Goal: Use online tool/utility: Utilize a website feature to perform a specific function

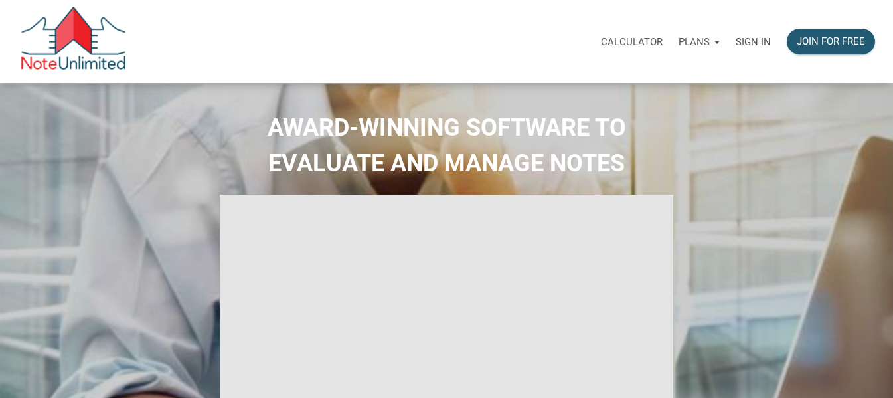
type input "Introduction to new features"
select select
click at [648, 36] on p "Calculator" at bounding box center [632, 42] width 62 height 12
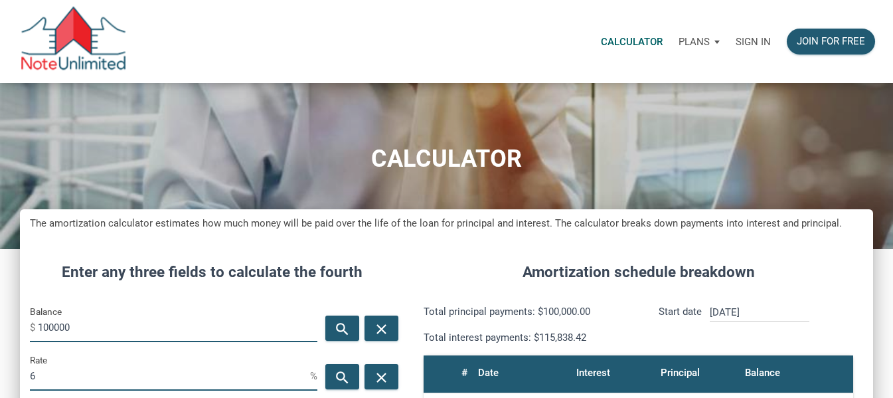
scroll to position [625, 853]
type input "1"
click at [254, 321] on input "157000" at bounding box center [177, 327] width 279 height 30
type input "157000"
click at [102, 385] on input "6" at bounding box center [170, 375] width 280 height 30
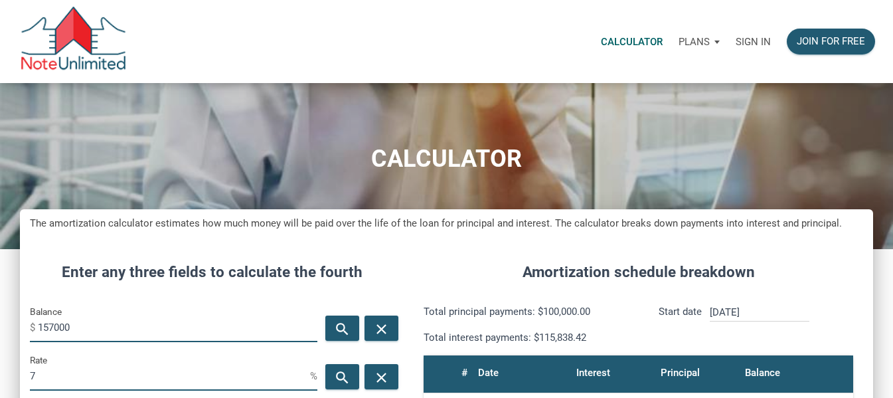
type input "7"
click at [200, 308] on div "Balance $ 157000" at bounding box center [173, 322] width 287 height 38
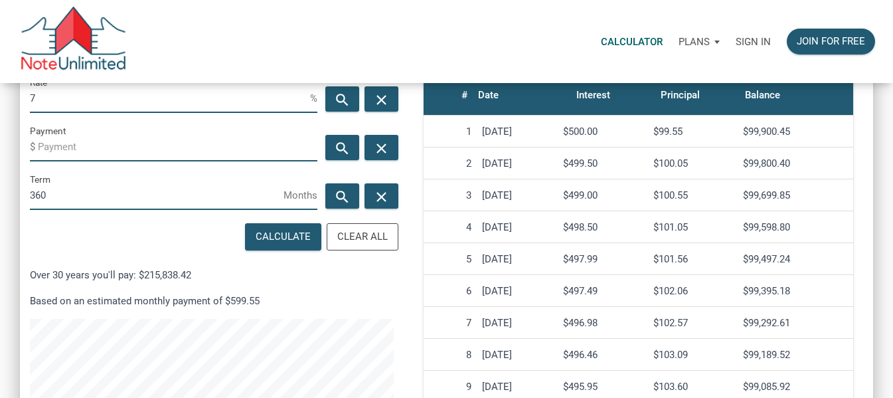
scroll to position [143, 0]
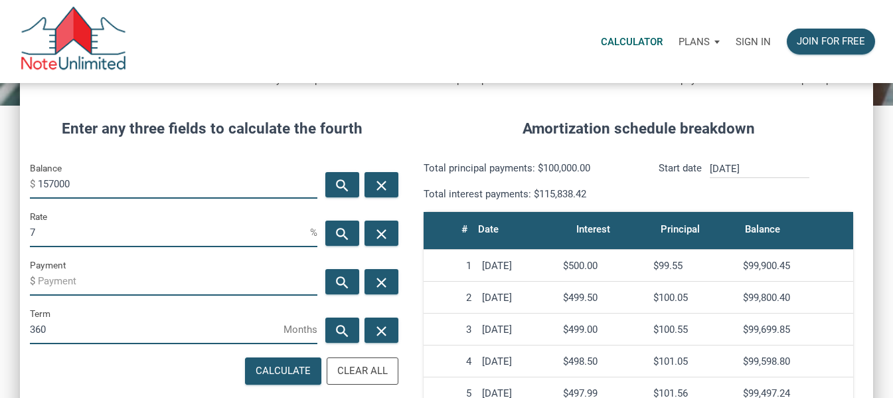
click at [750, 40] on p "Sign in" at bounding box center [752, 42] width 35 height 12
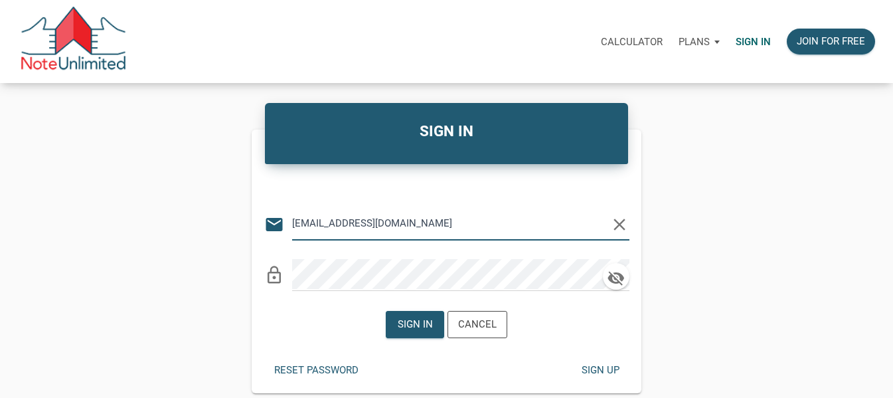
type input "[EMAIL_ADDRESS][DOMAIN_NAME]"
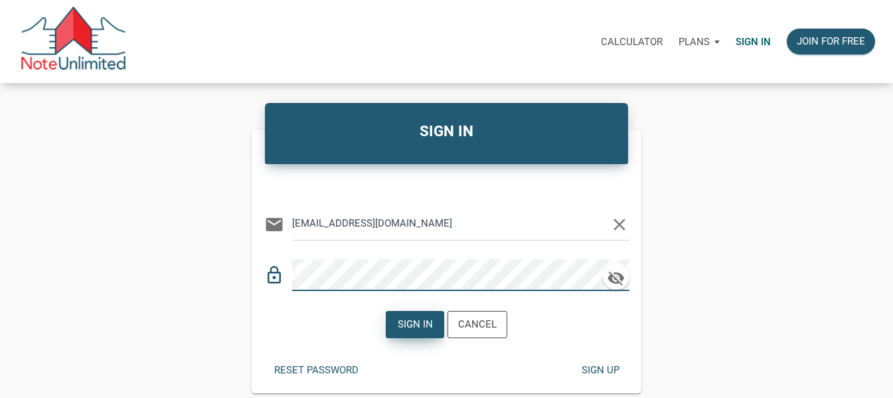
click at [426, 317] on div "Sign in" at bounding box center [415, 324] width 35 height 15
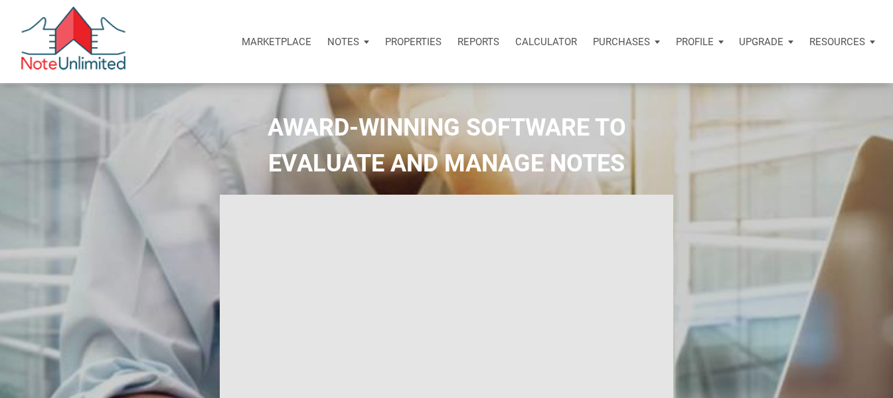
type input "Introduction to new features"
select select
click at [555, 50] on div "Calculator" at bounding box center [546, 42] width 78 height 40
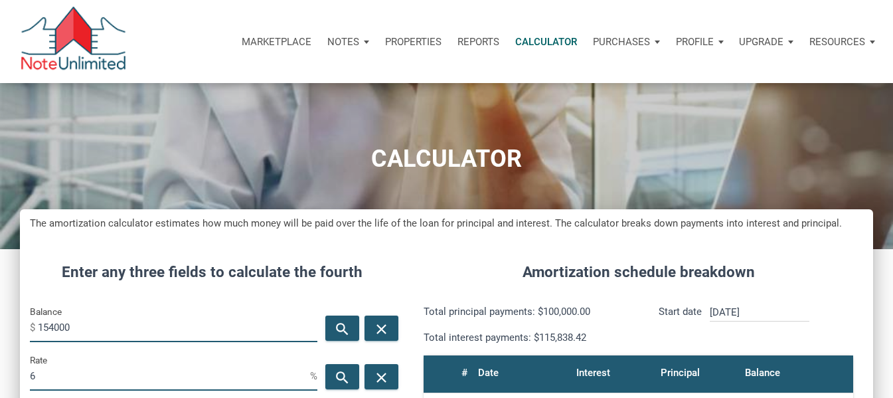
scroll to position [20, 0]
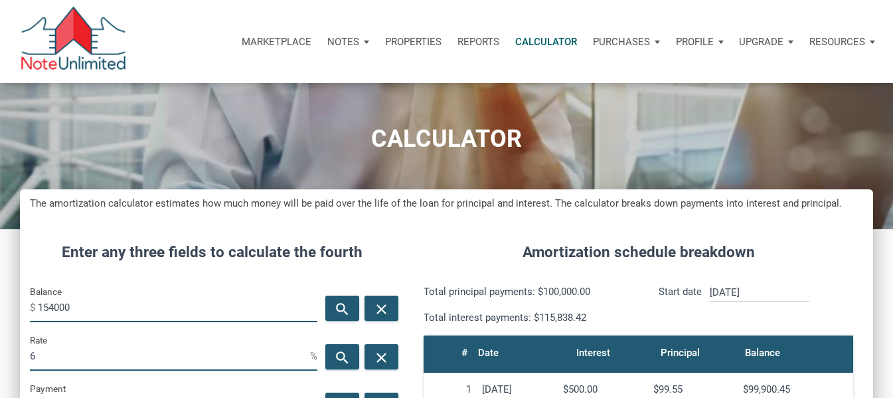
type input "154000"
click at [46, 352] on input "6" at bounding box center [170, 355] width 280 height 30
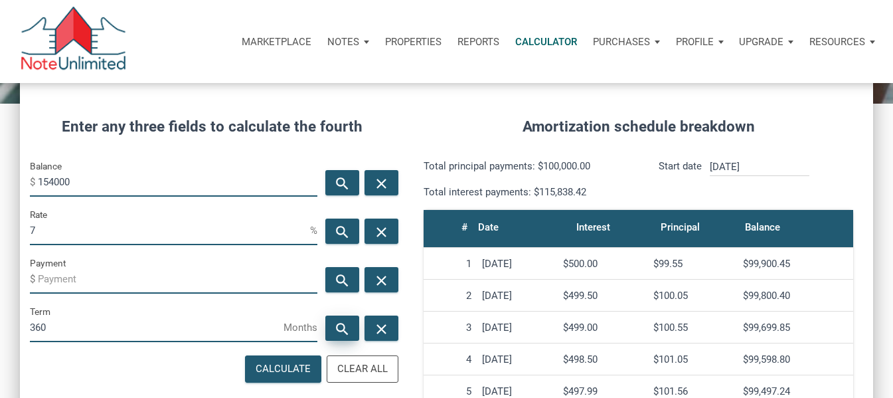
scroll to position [147, 0]
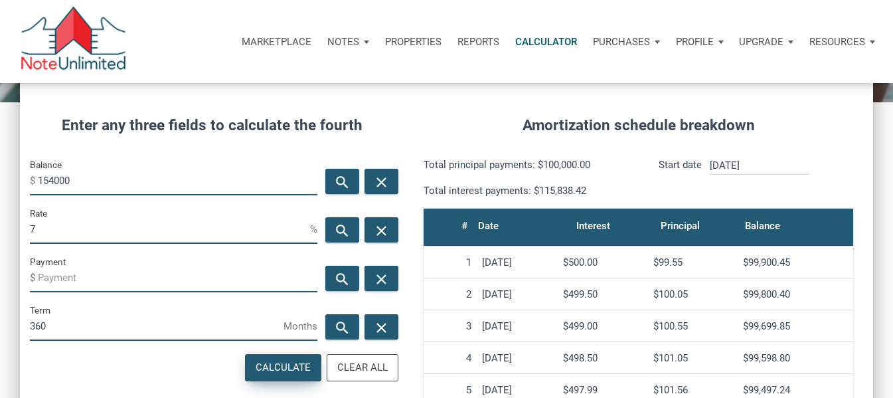
type input "7"
click at [277, 361] on div "Calculate" at bounding box center [282, 367] width 55 height 15
type input "-1024.57"
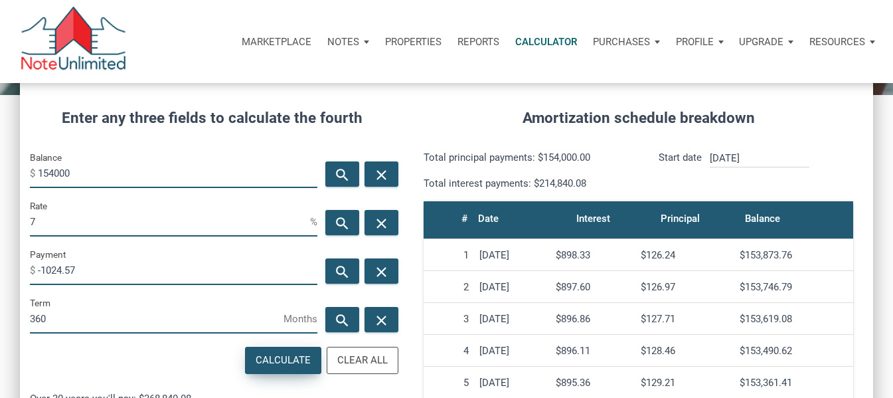
scroll to position [179, 0]
